Goal: Navigation & Orientation: Find specific page/section

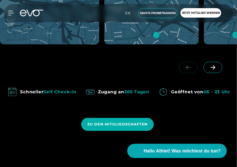
scroll to position [332, 0]
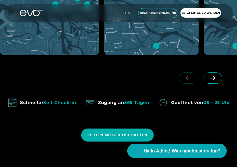
click at [218, 78] on span at bounding box center [213, 77] width 19 height 11
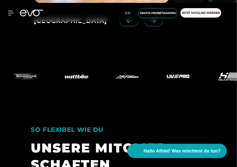
scroll to position [714, 0]
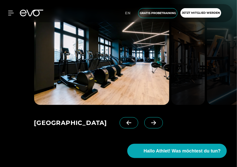
click at [151, 122] on icon at bounding box center [153, 123] width 5 height 4
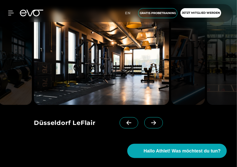
click at [125, 121] on icon at bounding box center [129, 123] width 9 height 5
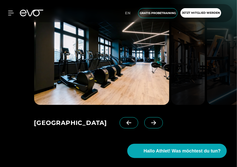
click at [125, 121] on icon at bounding box center [129, 123] width 9 height 5
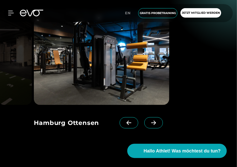
click at [149, 122] on icon at bounding box center [153, 123] width 9 height 5
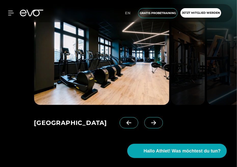
click at [142, 81] on img at bounding box center [101, 57] width 135 height 95
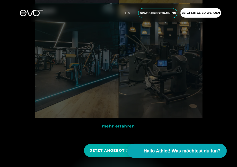
scroll to position [1556, 0]
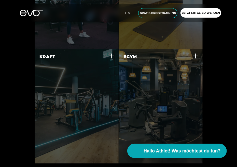
click at [112, 56] on icon at bounding box center [111, 55] width 5 height 5
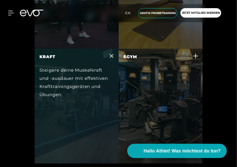
click at [112, 54] on icon at bounding box center [112, 56] width 4 height 4
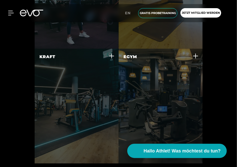
click at [197, 53] on icon at bounding box center [195, 55] width 5 height 5
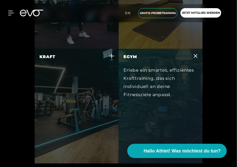
click at [197, 54] on icon at bounding box center [196, 56] width 4 height 4
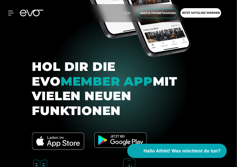
scroll to position [2321, 0]
